Goal: Information Seeking & Learning: Learn about a topic

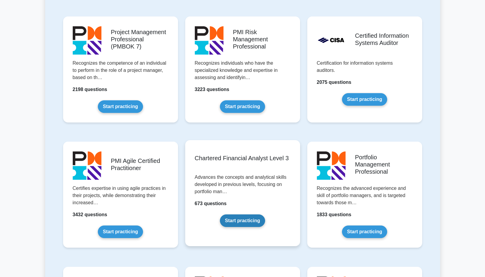
scroll to position [523, 0]
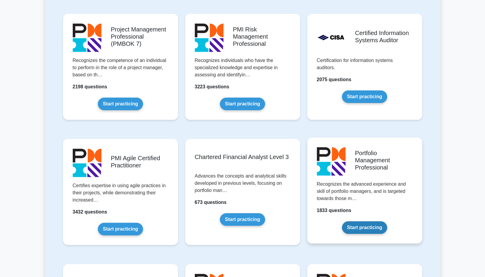
click at [359, 229] on link "Start practicing" at bounding box center [364, 227] width 45 height 13
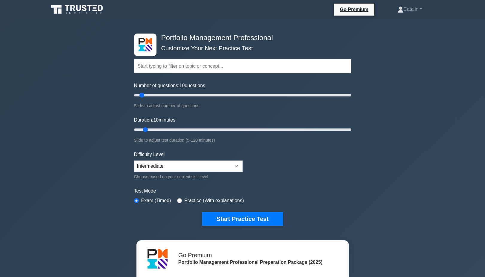
click at [182, 200] on input "radio" at bounding box center [179, 200] width 5 height 5
radio input "true"
type input "10"
drag, startPoint x: 143, startPoint y: 94, endPoint x: 141, endPoint y: 124, distance: 29.7
click at [141, 124] on form "Topics Portfolio Management Process Groups Portfolio Strategic Management Portf…" at bounding box center [242, 133] width 217 height 185
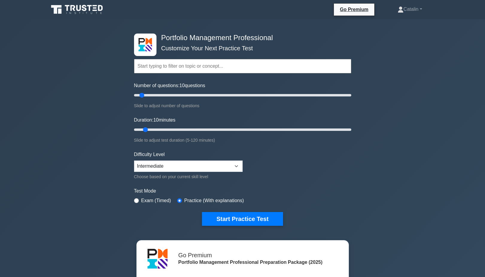
click at [190, 68] on input "text" at bounding box center [242, 66] width 217 height 14
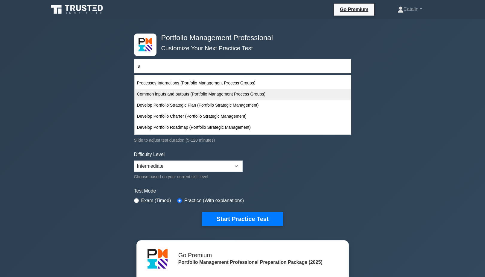
scroll to position [65, 0]
click at [161, 89] on div "Common inputs and outputs (Portfolio Management Process Groups)" at bounding box center [243, 94] width 216 height 11
type input "Common inputs and outputs (Portfolio Management Process Groups)"
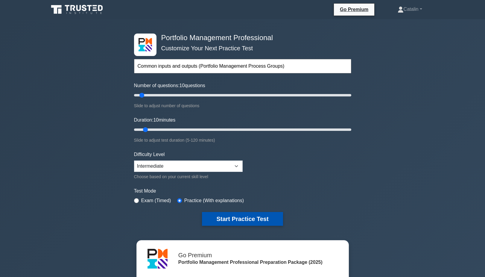
click at [230, 218] on button "Start Practice Test" at bounding box center [242, 219] width 81 height 14
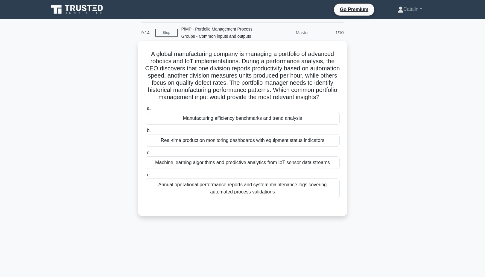
click at [253, 120] on div "Manufacturing efficiency benchmarks and trend analysis" at bounding box center [243, 118] width 194 height 13
click at [146, 110] on input "a. Manufacturing efficiency benchmarks and trend analysis" at bounding box center [146, 109] width 0 height 4
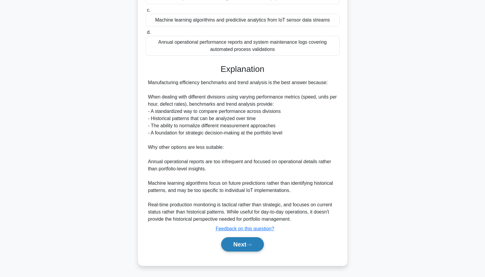
scroll to position [142, 0]
click at [238, 249] on button "Next" at bounding box center [242, 244] width 43 height 14
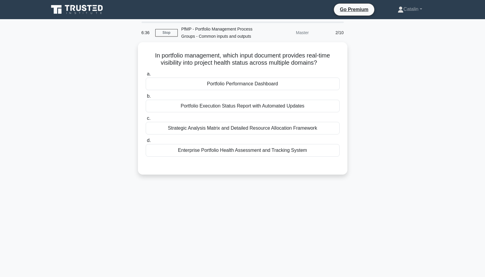
scroll to position [0, 0]
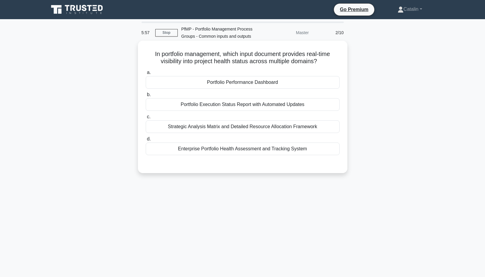
click at [262, 104] on div "Portfolio Execution Status Report with Automated Updates" at bounding box center [243, 104] width 194 height 13
click at [146, 97] on input "b. Portfolio Execution Status Report with Automated Updates" at bounding box center [146, 95] width 0 height 4
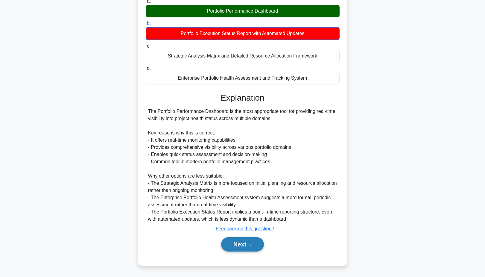
click at [241, 243] on button "Next" at bounding box center [242, 244] width 43 height 14
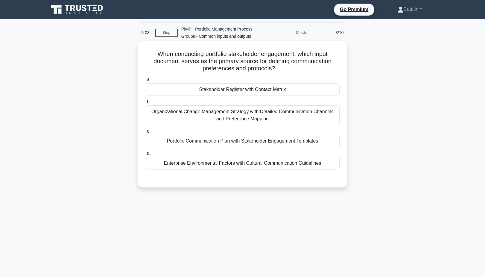
click at [278, 91] on div "Stakeholder Register with Contact Matrix" at bounding box center [243, 89] width 194 height 13
click at [146, 82] on input "a. Stakeholder Register with Contact Matrix" at bounding box center [146, 80] width 0 height 4
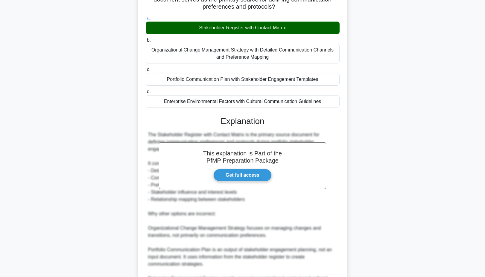
scroll to position [69, 0]
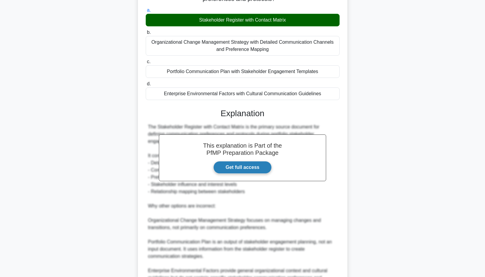
click at [247, 169] on link "Get full access" at bounding box center [242, 167] width 58 height 13
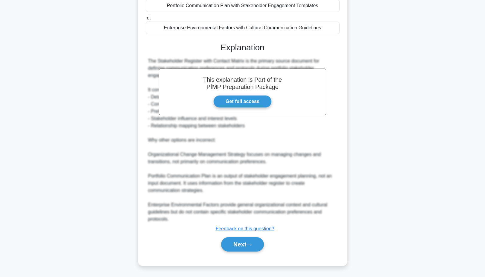
scroll to position [135, 0]
click at [240, 250] on button "Next" at bounding box center [242, 244] width 43 height 14
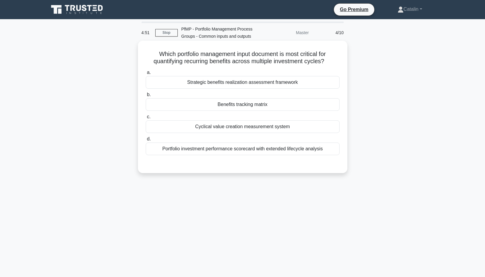
scroll to position [0, 0]
click at [241, 129] on div "Cyclical value creation measurement system" at bounding box center [243, 126] width 194 height 13
click at [146, 119] on input "c. Cyclical value creation measurement system" at bounding box center [146, 117] width 0 height 4
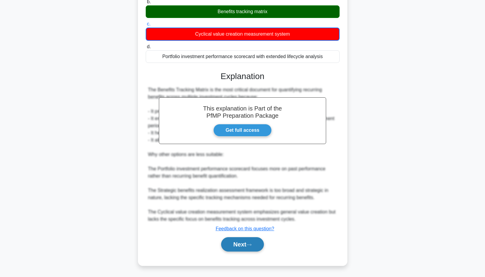
click at [247, 247] on button "Next" at bounding box center [242, 244] width 43 height 14
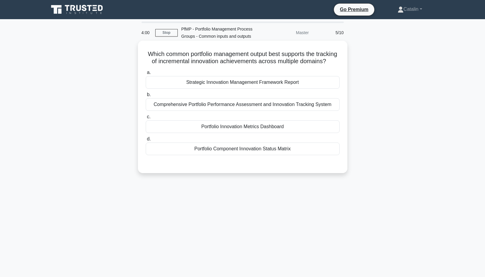
click at [247, 131] on div "Portfolio Innovation Metrics Dashboard" at bounding box center [243, 126] width 194 height 13
click at [146, 119] on input "c. Portfolio Innovation Metrics Dashboard" at bounding box center [146, 117] width 0 height 4
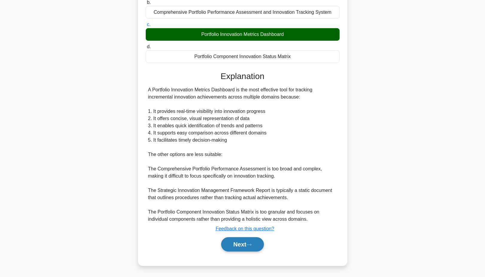
click at [249, 244] on icon at bounding box center [248, 244] width 5 height 3
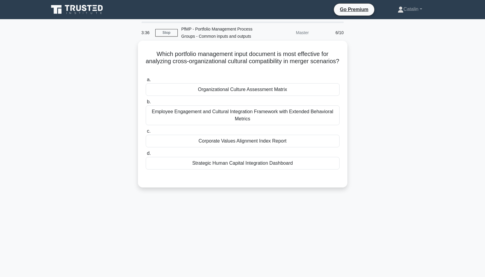
click at [237, 91] on div "Organizational Culture Assessment Matrix" at bounding box center [243, 89] width 194 height 13
click at [146, 82] on input "a. Organizational Culture Assessment Matrix" at bounding box center [146, 80] width 0 height 4
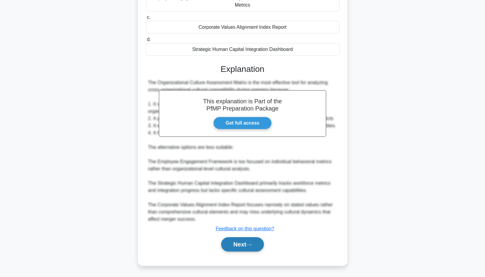
click at [240, 244] on button "Next" at bounding box center [242, 244] width 43 height 14
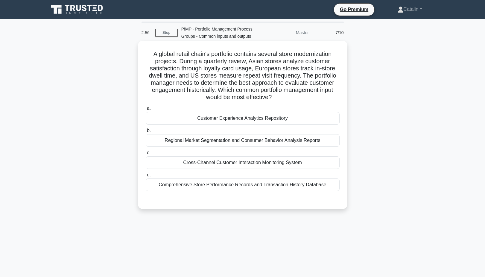
click at [242, 187] on div "Comprehensive Store Performance Records and Transaction History Database" at bounding box center [243, 184] width 194 height 13
click at [146, 177] on input "d. Comprehensive Store Performance Records and Transaction History Database" at bounding box center [146, 175] width 0 height 4
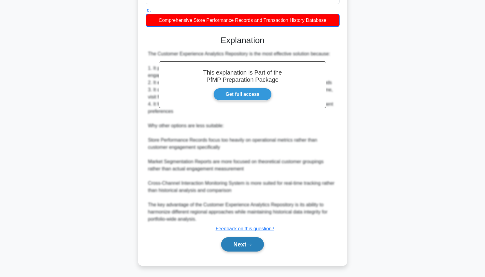
click at [243, 242] on button "Next" at bounding box center [242, 244] width 43 height 14
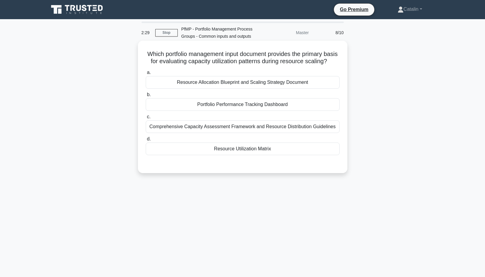
click at [254, 150] on div "Resource Utilization Matrix" at bounding box center [243, 148] width 194 height 13
click at [146, 141] on input "d. Resource Utilization Matrix" at bounding box center [146, 139] width 0 height 4
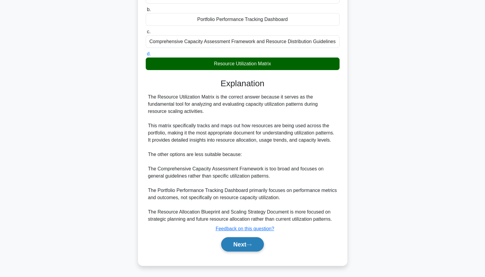
click at [252, 240] on button "Next" at bounding box center [242, 244] width 43 height 14
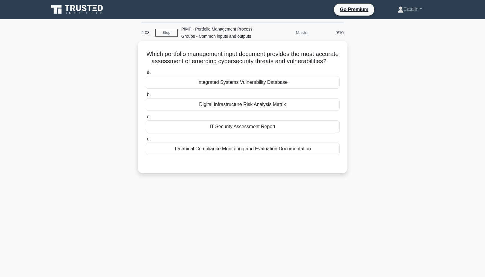
click at [251, 125] on div "IT Security Assessment Report" at bounding box center [243, 126] width 194 height 13
click at [146, 119] on input "c. IT Security Assessment Report" at bounding box center [146, 117] width 0 height 4
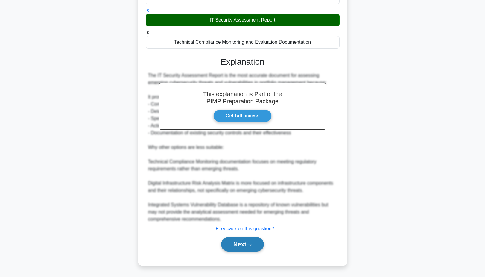
click at [241, 240] on button "Next" at bounding box center [242, 244] width 43 height 14
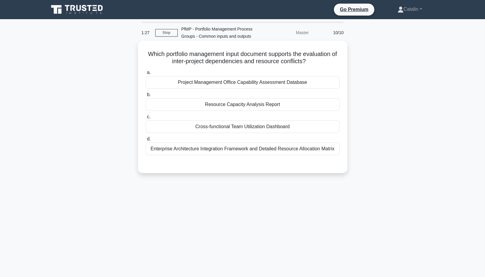
click at [250, 130] on div "Cross-functional Team Utilization Dashboard" at bounding box center [243, 126] width 194 height 13
click at [146, 119] on input "c. Cross-functional Team Utilization Dashboard" at bounding box center [146, 117] width 0 height 4
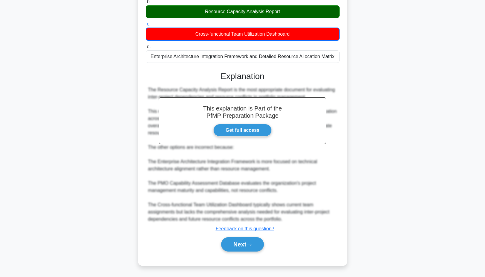
scroll to position [93, 0]
click at [248, 244] on button "Next" at bounding box center [242, 244] width 43 height 14
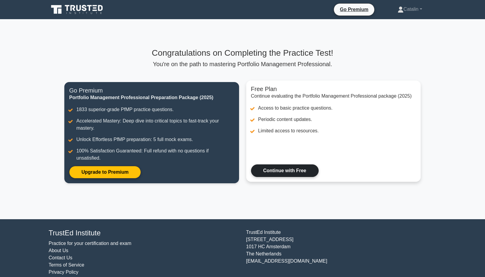
click at [268, 174] on link "Continue with Free" at bounding box center [285, 170] width 68 height 13
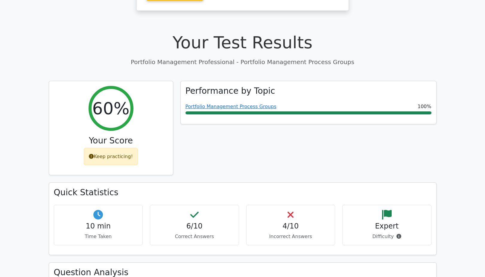
scroll to position [160, 0]
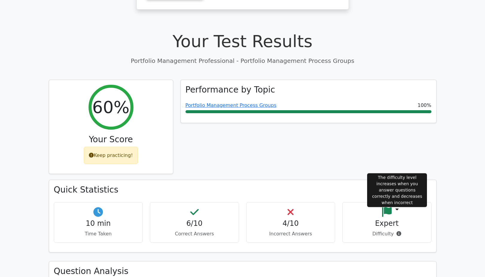
click at [399, 231] on icon at bounding box center [399, 233] width 5 height 5
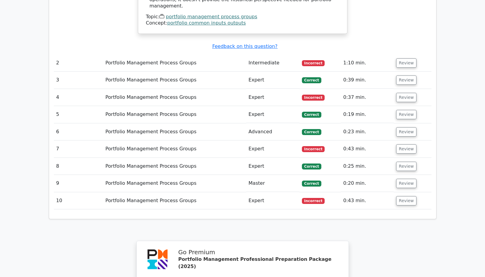
scroll to position [810, 0]
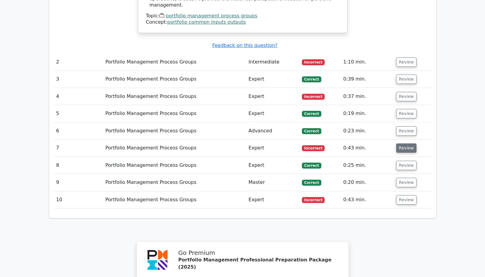
click at [408, 143] on button "Review" at bounding box center [406, 147] width 20 height 9
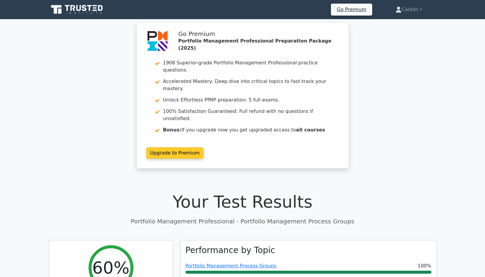
scroll to position [0, 0]
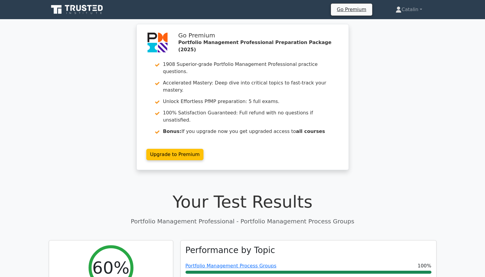
click at [79, 12] on icon at bounding box center [77, 9] width 57 height 11
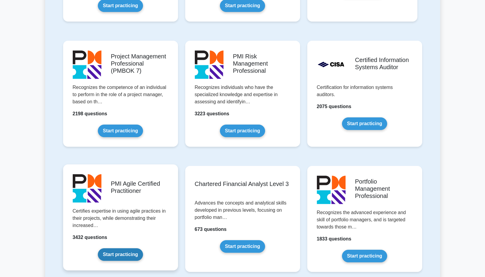
scroll to position [487, 0]
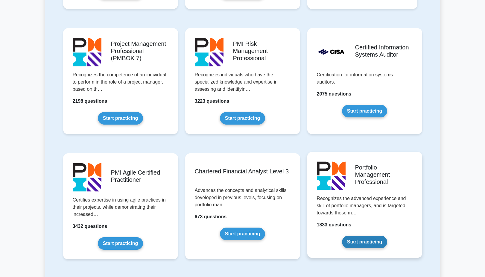
click at [357, 242] on link "Start practicing" at bounding box center [364, 242] width 45 height 13
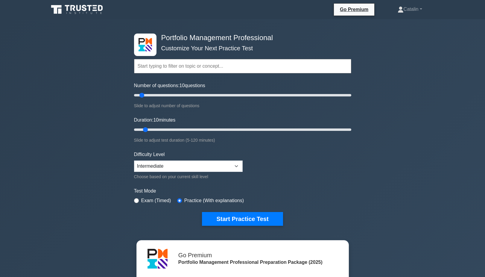
click at [221, 64] on input "text" at bounding box center [242, 66] width 217 height 14
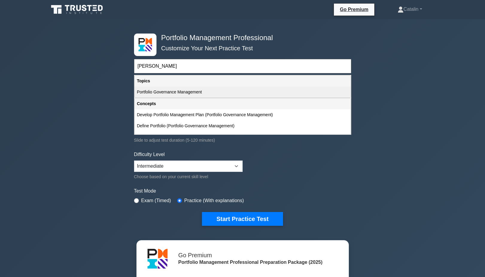
click at [189, 92] on div "Portfolio Governance Management" at bounding box center [243, 91] width 216 height 11
type input "Portfolio Governance Management"
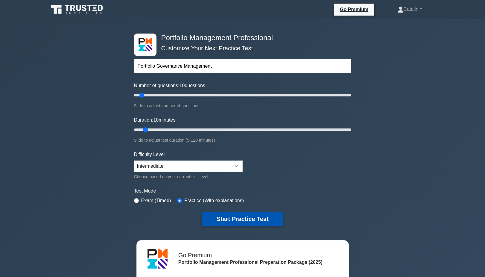
click at [227, 220] on button "Start Practice Test" at bounding box center [242, 219] width 81 height 14
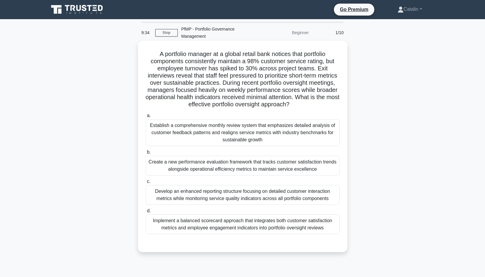
click at [226, 189] on div "Develop an enhanced reporting structure focusing on detailed customer interacti…" at bounding box center [243, 195] width 194 height 20
click at [146, 183] on input "c. Develop an enhanced reporting structure focusing on detailed customer intera…" at bounding box center [146, 182] width 0 height 4
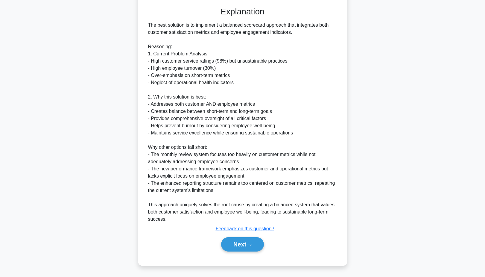
scroll to position [236, 0]
click at [239, 240] on button "Next" at bounding box center [242, 244] width 43 height 14
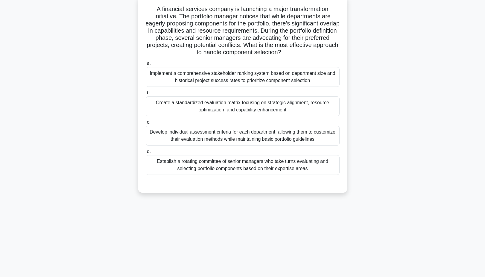
scroll to position [46, 0]
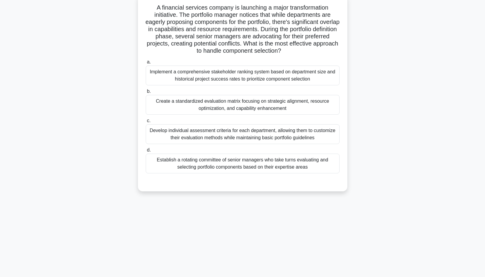
click at [233, 102] on div "Create a standardized evaluation matrix focusing on strategic alignment, resour…" at bounding box center [243, 105] width 194 height 20
click at [146, 93] on input "b. Create a standardized evaluation matrix focusing on strategic alignment, res…" at bounding box center [146, 91] width 0 height 4
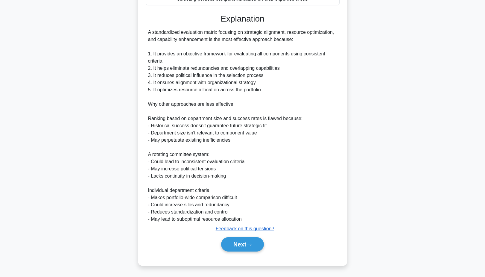
scroll to position [214, 0]
click at [244, 253] on div "Next" at bounding box center [243, 244] width 194 height 19
click at [245, 246] on button "Next" at bounding box center [242, 244] width 43 height 14
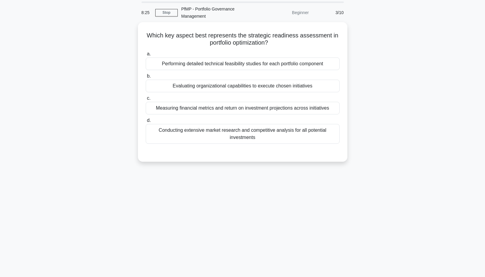
scroll to position [20, 0]
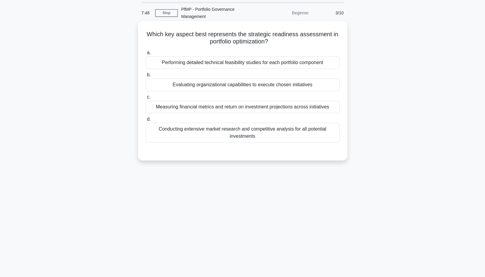
click at [225, 107] on div "Measuring financial metrics and return on investment projections across initiat…" at bounding box center [243, 107] width 194 height 13
click at [146, 99] on input "c. Measuring financial metrics and return on investment projections across init…" at bounding box center [146, 97] width 0 height 4
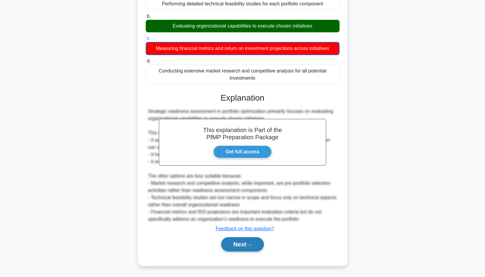
click at [239, 241] on button "Next" at bounding box center [242, 244] width 43 height 14
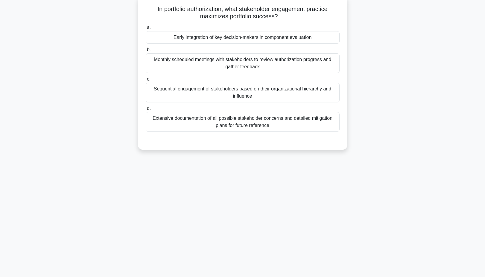
scroll to position [46, 0]
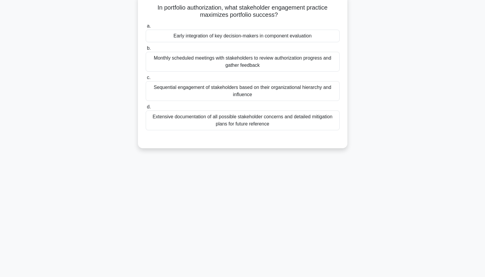
click at [250, 40] on div "Early integration of key decision-makers in component evaluation" at bounding box center [243, 36] width 194 height 13
click at [146, 28] on input "a. Early integration of key decision-makers in component evaluation" at bounding box center [146, 26] width 0 height 4
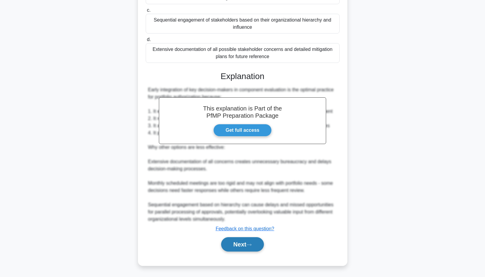
click at [250, 243] on icon at bounding box center [248, 244] width 5 height 3
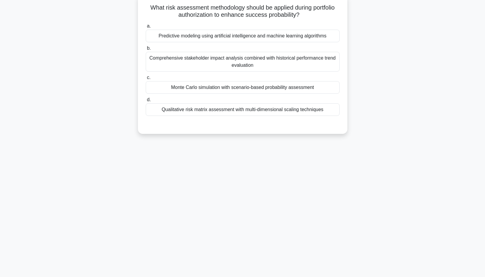
click at [263, 62] on div "Comprehensive stakeholder impact analysis combined with historical performance …" at bounding box center [243, 62] width 194 height 20
click at [146, 50] on input "b. Comprehensive stakeholder impact analysis combined with historical performan…" at bounding box center [146, 48] width 0 height 4
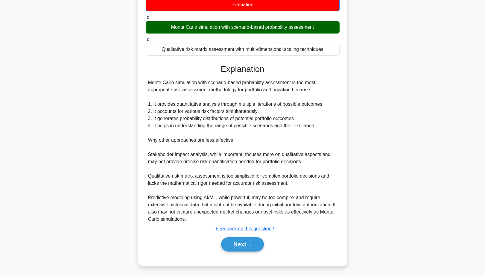
scroll to position [107, 0]
click at [238, 246] on button "Next" at bounding box center [242, 244] width 43 height 14
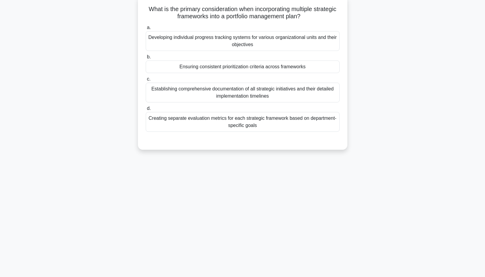
scroll to position [46, 0]
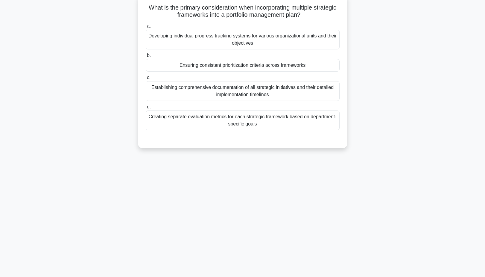
click at [264, 63] on div "Ensuring consistent prioritization criteria across frameworks" at bounding box center [243, 65] width 194 height 13
click at [146, 57] on input "b. Ensuring consistent prioritization criteria across frameworks" at bounding box center [146, 56] width 0 height 4
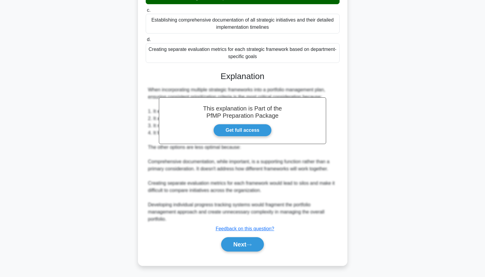
scroll to position [114, 0]
click at [241, 240] on button "Next" at bounding box center [242, 244] width 43 height 14
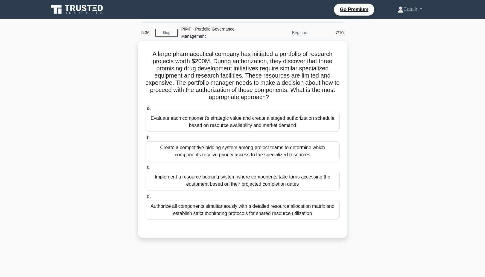
scroll to position [0, 0]
